Goal: Task Accomplishment & Management: Manage account settings

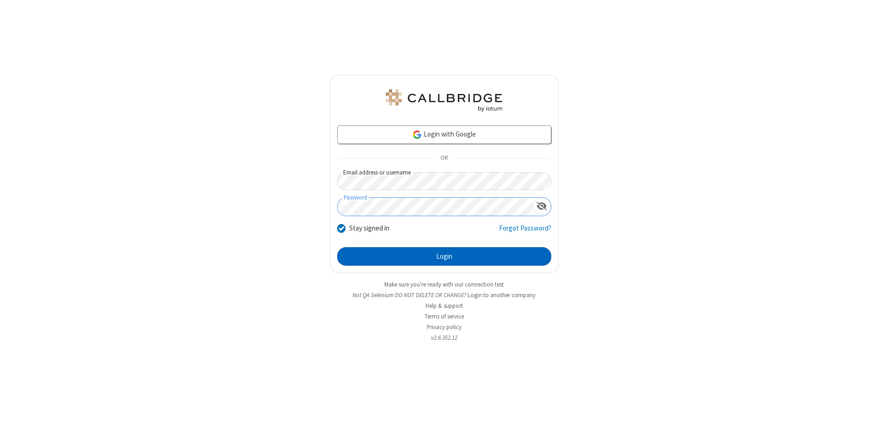
click at [444, 256] on button "Login" at bounding box center [444, 256] width 214 height 19
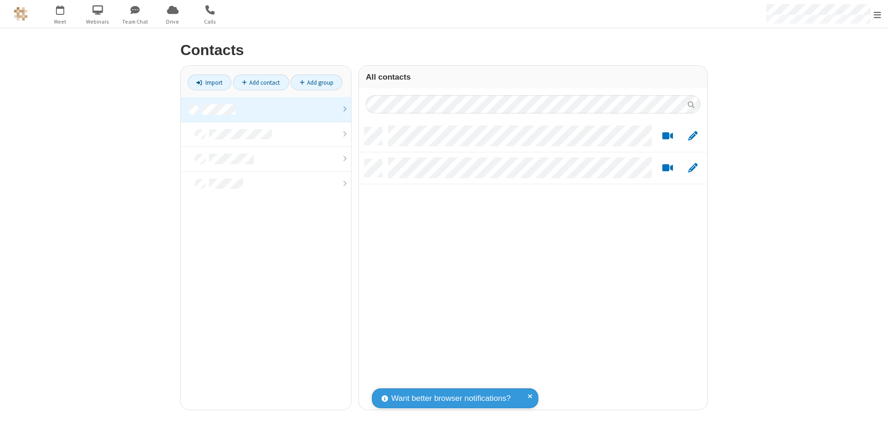
scroll to position [282, 341]
click at [266, 109] on link at bounding box center [266, 109] width 170 height 25
click at [210, 82] on link "Import" at bounding box center [209, 82] width 43 height 16
